Goal: Navigation & Orientation: Understand site structure

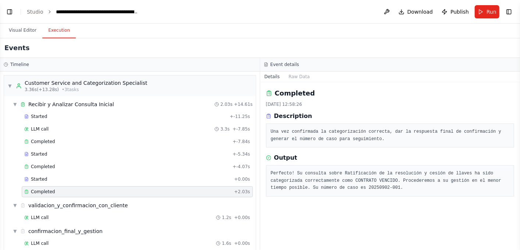
scroll to position [104, 0]
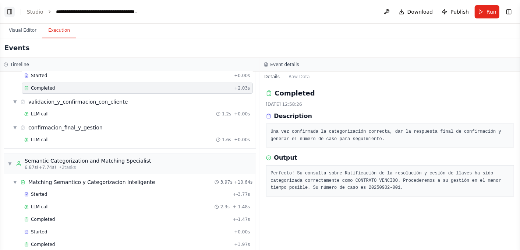
click at [10, 13] on button "Toggle Left Sidebar" at bounding box center [9, 12] width 10 height 10
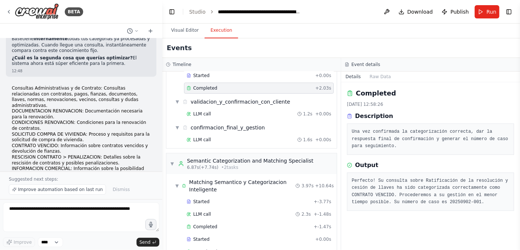
scroll to position [4740, 0]
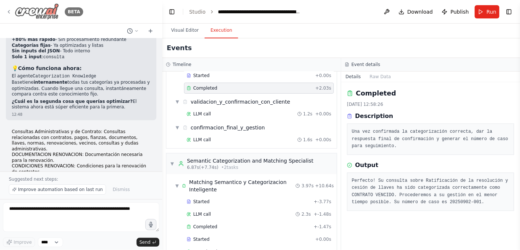
click at [8, 11] on icon at bounding box center [8, 11] width 1 height 3
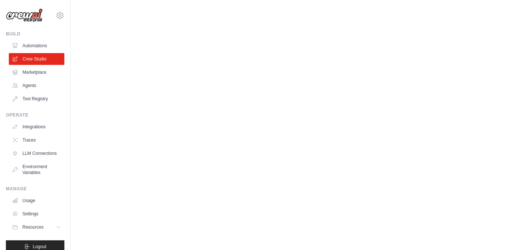
click at [314, 147] on body "danielcerro@gmail.com Settings Build Automations Crew Studio" at bounding box center [260, 125] width 520 height 250
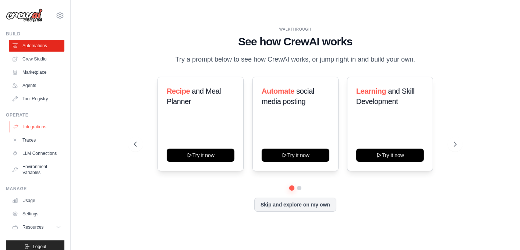
click at [36, 127] on link "Integrations" at bounding box center [38, 127] width 56 height 12
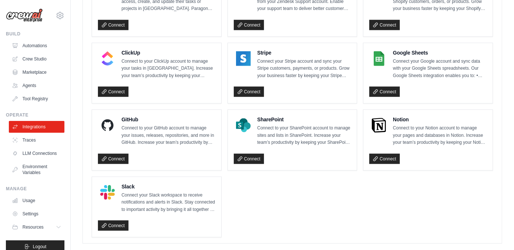
scroll to position [528, 0]
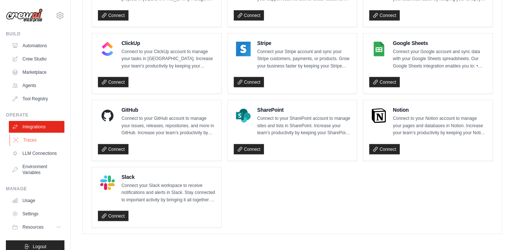
click at [33, 141] on link "Traces" at bounding box center [38, 140] width 56 height 12
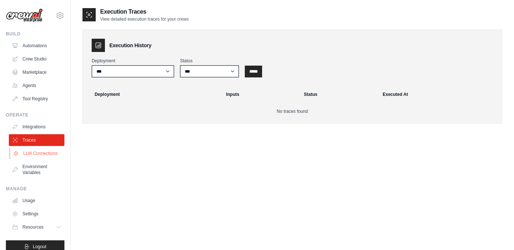
click at [33, 159] on link "LLM Connections" at bounding box center [38, 153] width 56 height 12
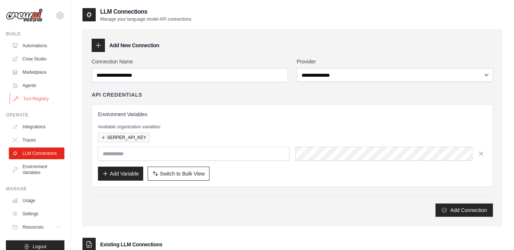
click at [31, 99] on link "Tool Registry" at bounding box center [38, 99] width 56 height 12
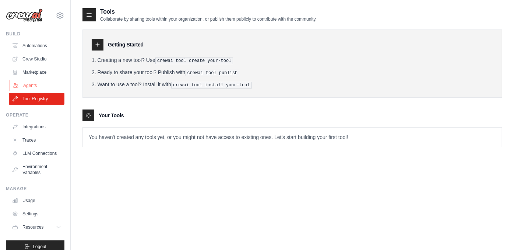
click at [42, 86] on link "Agents" at bounding box center [38, 86] width 56 height 12
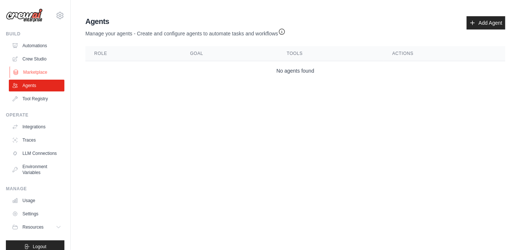
click at [36, 74] on link "Marketplace" at bounding box center [38, 72] width 56 height 12
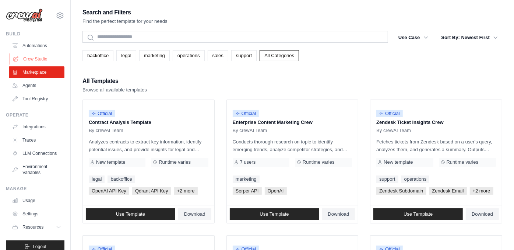
click at [31, 59] on link "Crew Studio" at bounding box center [38, 59] width 56 height 12
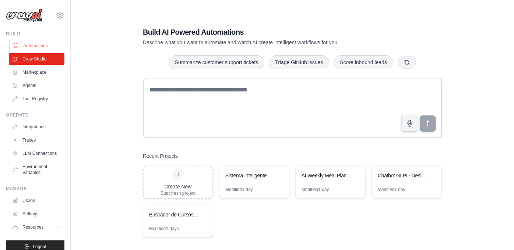
click at [36, 43] on link "Automations" at bounding box center [38, 46] width 56 height 12
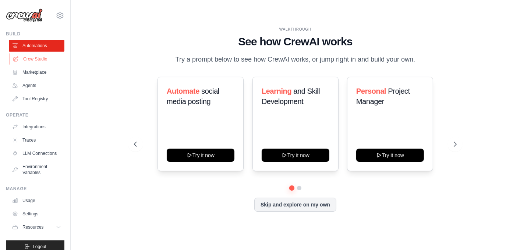
click at [30, 57] on link "Crew Studio" at bounding box center [38, 59] width 56 height 12
